Goal: Transaction & Acquisition: Purchase product/service

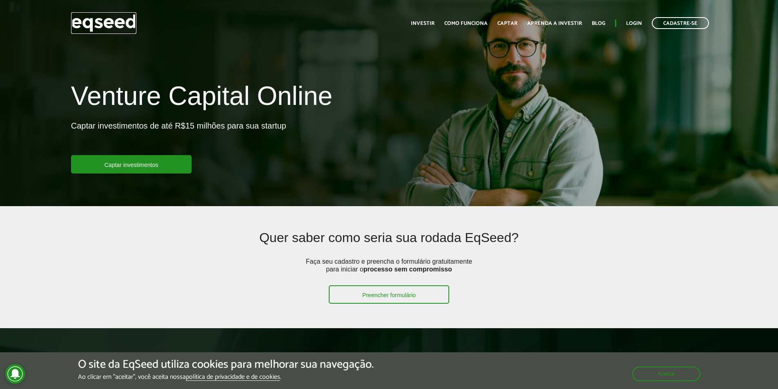
click at [84, 20] on img at bounding box center [103, 23] width 65 height 22
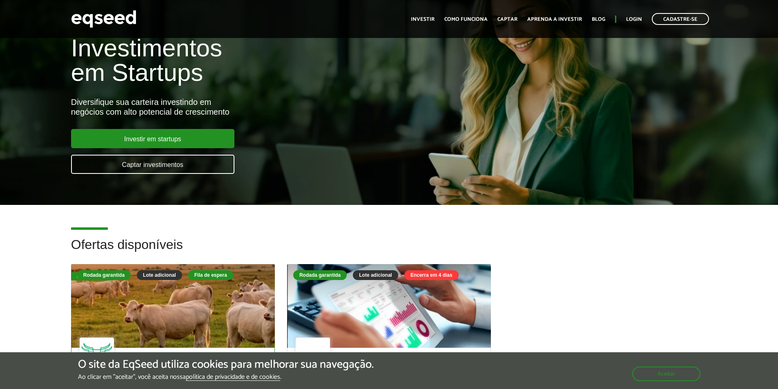
scroll to position [163, 0]
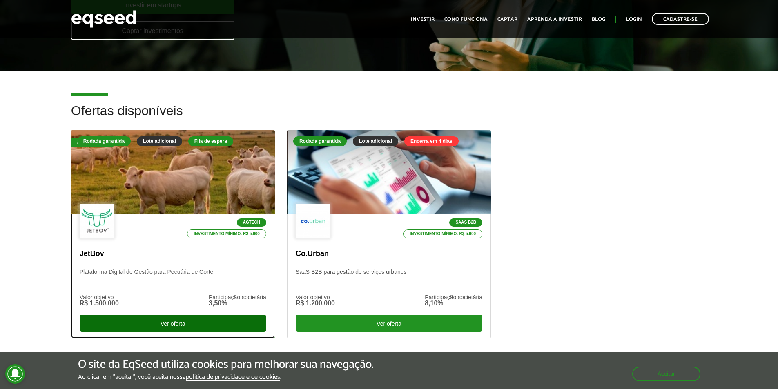
click at [170, 323] on div "Ver oferta" at bounding box center [173, 323] width 187 height 17
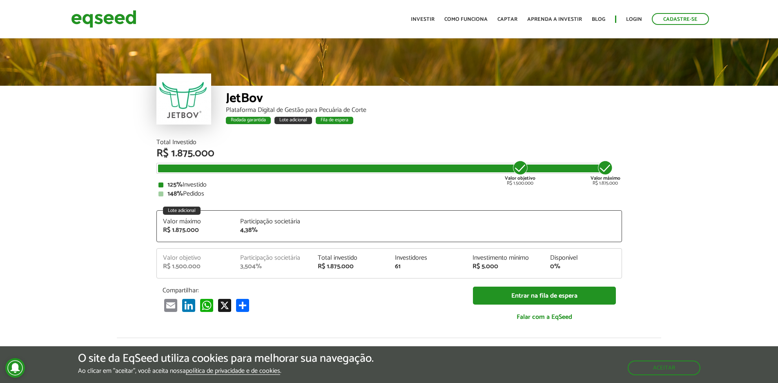
scroll to position [1050, 0]
